Goal: Task Accomplishment & Management: Manage account settings

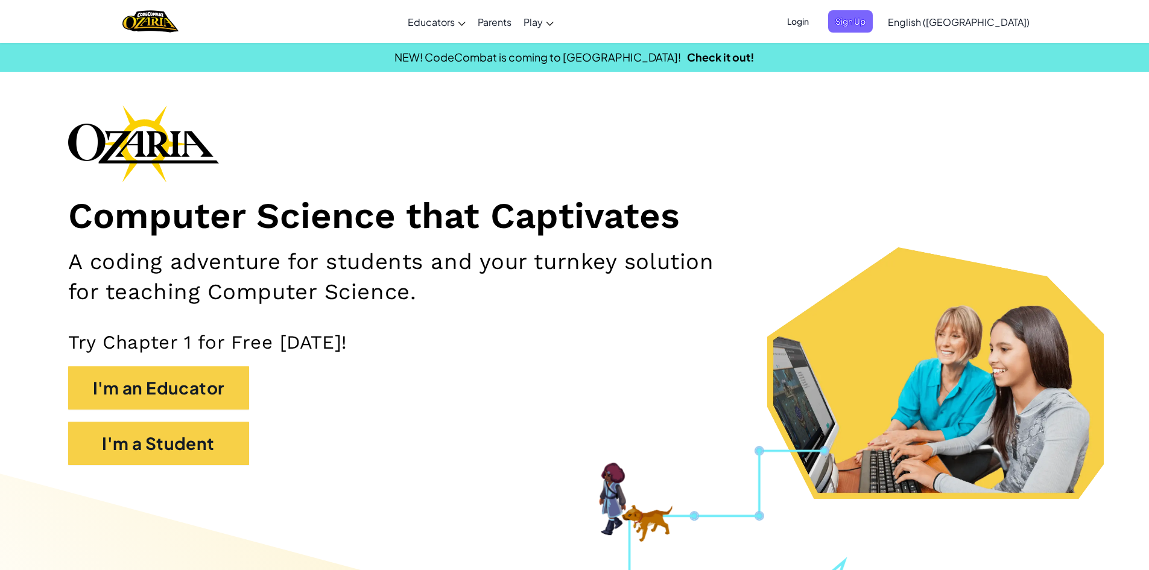
drag, startPoint x: 922, startPoint y: 24, endPoint x: 888, endPoint y: 26, distance: 34.5
click at [863, 33] on div "Login Sign Up English ([GEOGRAPHIC_DATA]) English ([GEOGRAPHIC_DATA]) English (…" at bounding box center [905, 21] width 262 height 33
click at [816, 25] on span "Login" at bounding box center [798, 21] width 36 height 22
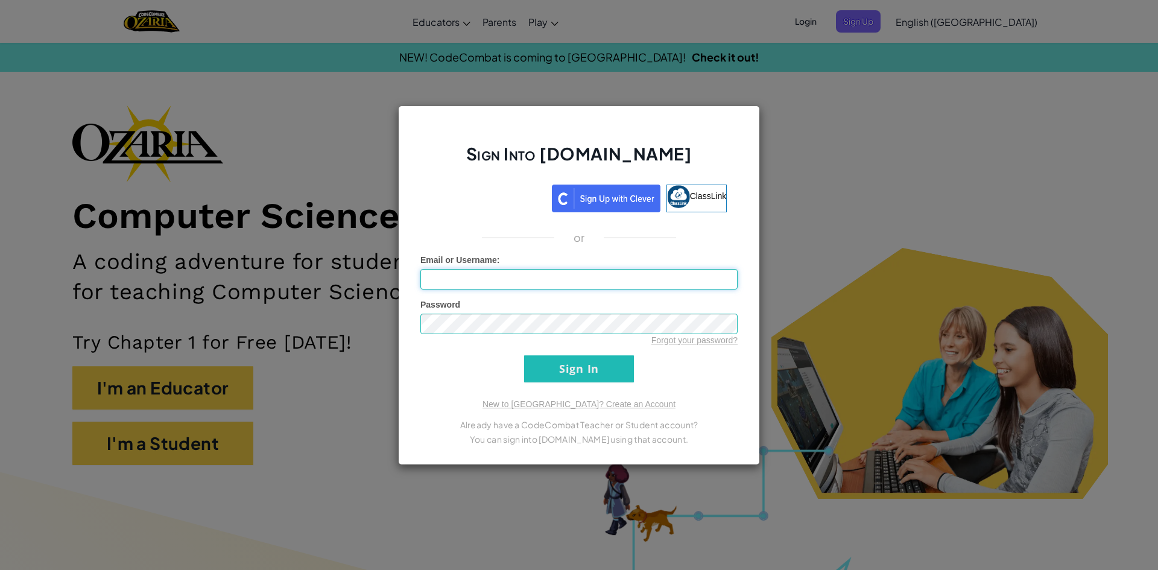
click at [553, 288] on input "Email or Username :" at bounding box center [578, 279] width 317 height 20
type input "[EMAIL_ADDRESS][DOMAIN_NAME]"
click at [583, 368] on input "Sign In" at bounding box center [579, 368] width 110 height 27
